Goal: Complete application form

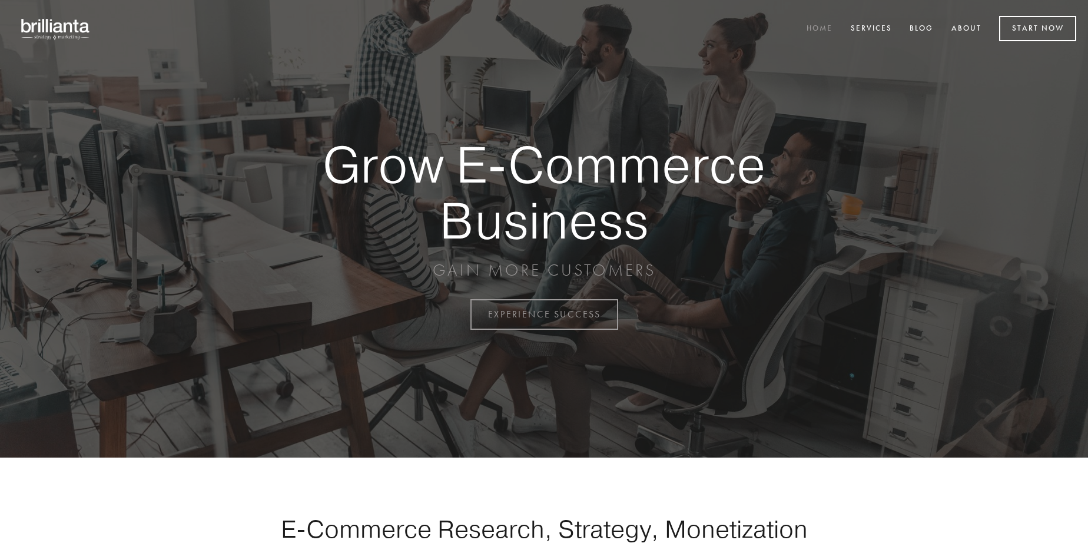
scroll to position [3085, 0]
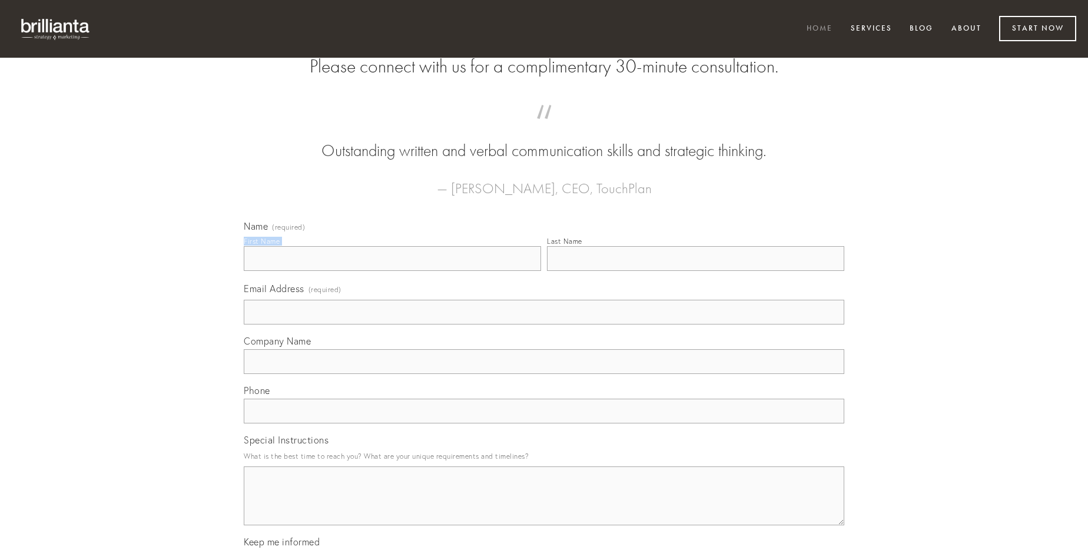
type input "[PERSON_NAME]"
click at [695, 271] on input "Last Name" at bounding box center [695, 258] width 297 height 25
type input "[PERSON_NAME]"
click at [544, 324] on input "Email Address (required)" at bounding box center [544, 312] width 600 height 25
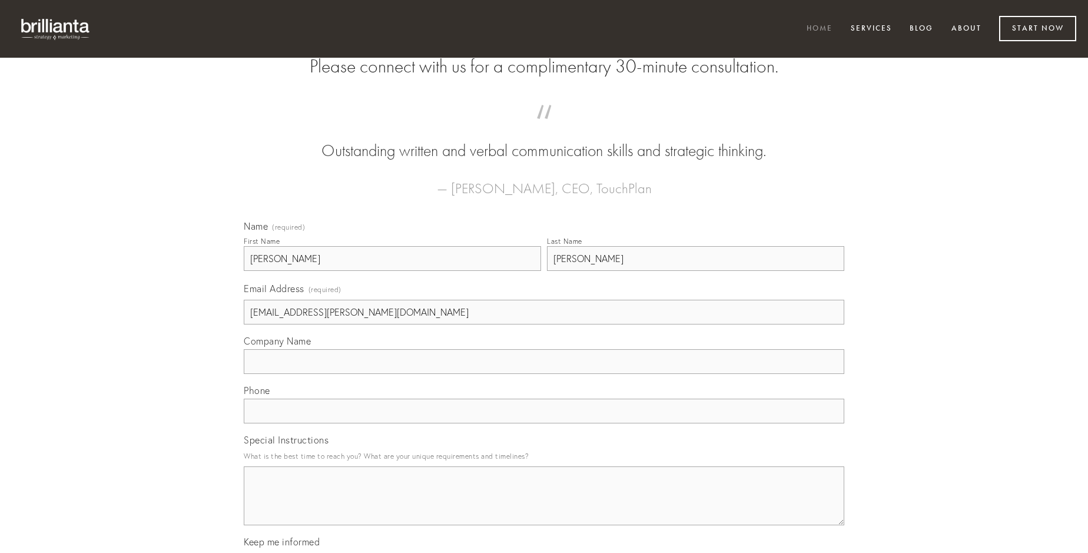
type input "[EMAIL_ADDRESS][PERSON_NAME][DOMAIN_NAME]"
click at [544, 374] on input "Company Name" at bounding box center [544, 361] width 600 height 25
type input "amoveo"
click at [544, 423] on input "text" at bounding box center [544, 410] width 600 height 25
click at [544, 506] on textarea "Special Instructions" at bounding box center [544, 495] width 600 height 59
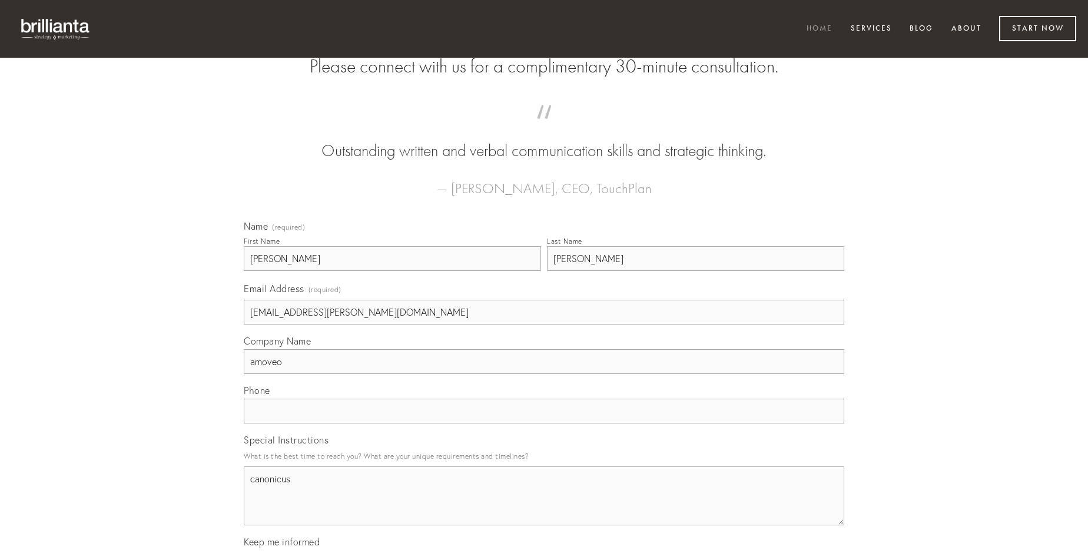
type textarea "canonicus"
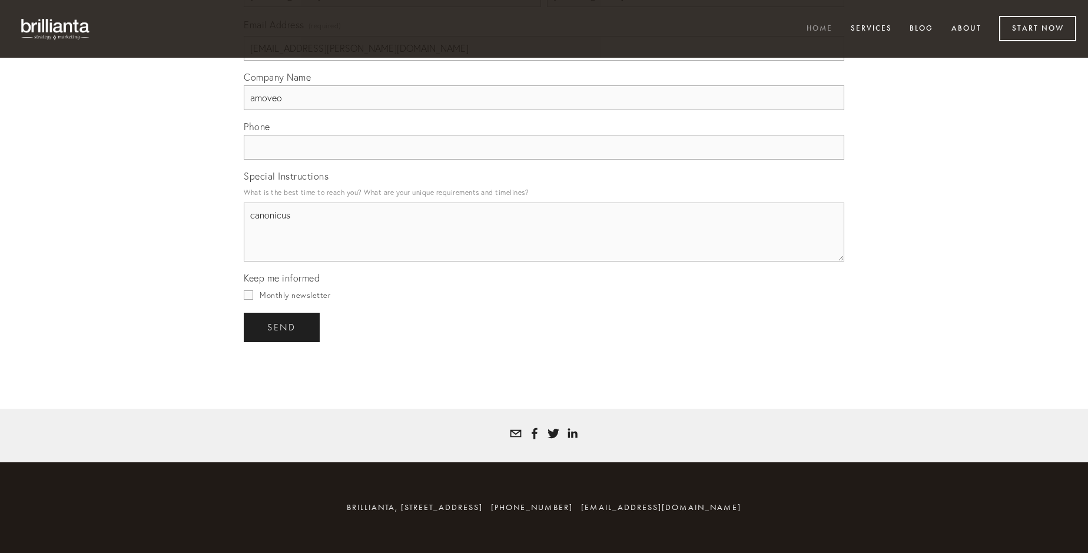
click at [283, 327] on span "send" at bounding box center [281, 327] width 29 height 11
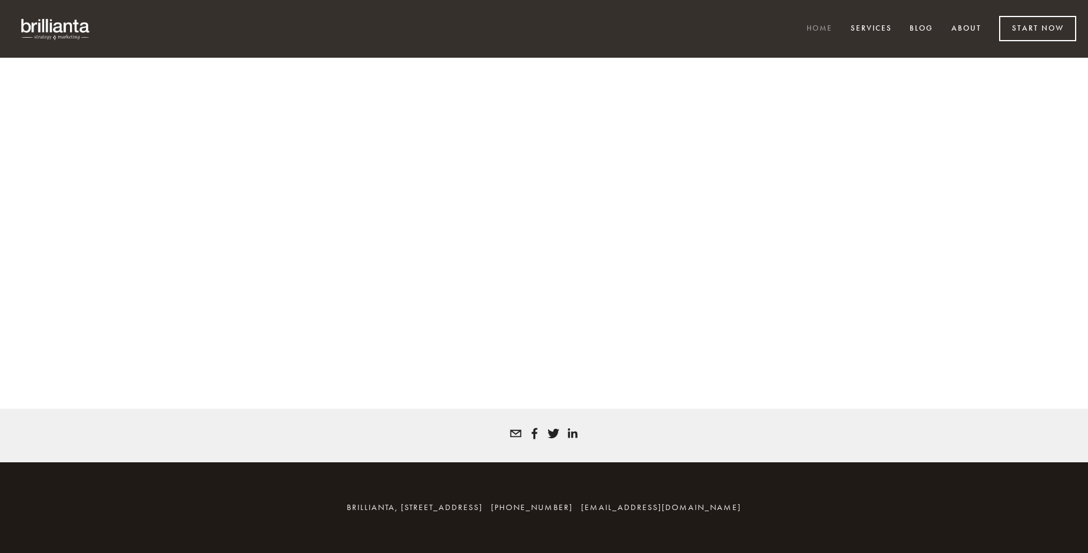
scroll to position [3069, 0]
